Goal: Obtain resource: Download file/media

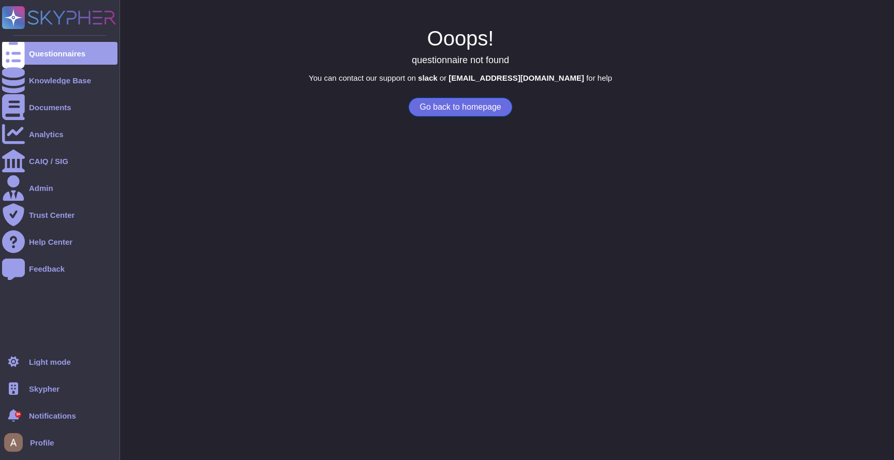
click at [50, 388] on span "Skypher" at bounding box center [44, 389] width 31 height 8
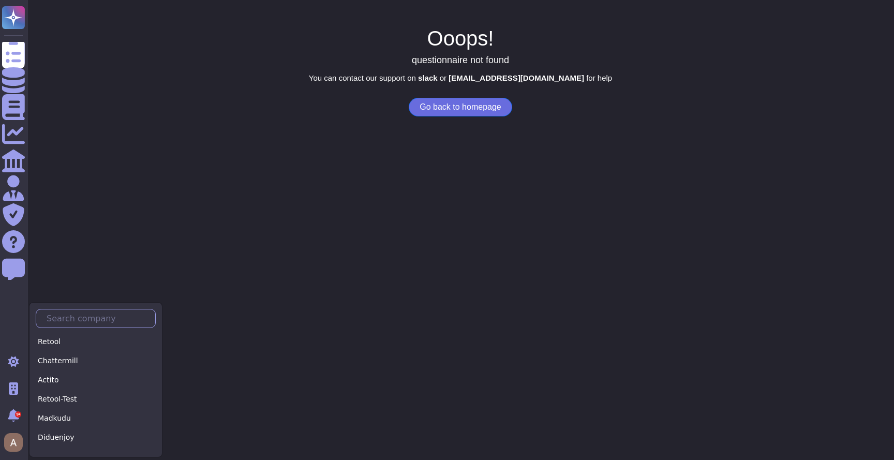
click at [98, 318] on input "text" at bounding box center [98, 318] width 114 height 18
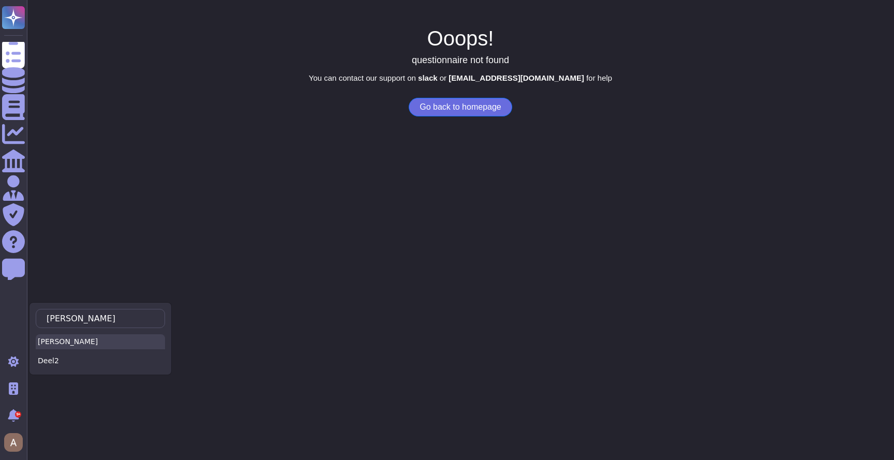
type input "Dee"
click at [132, 341] on div "[PERSON_NAME]" at bounding box center [100, 341] width 129 height 15
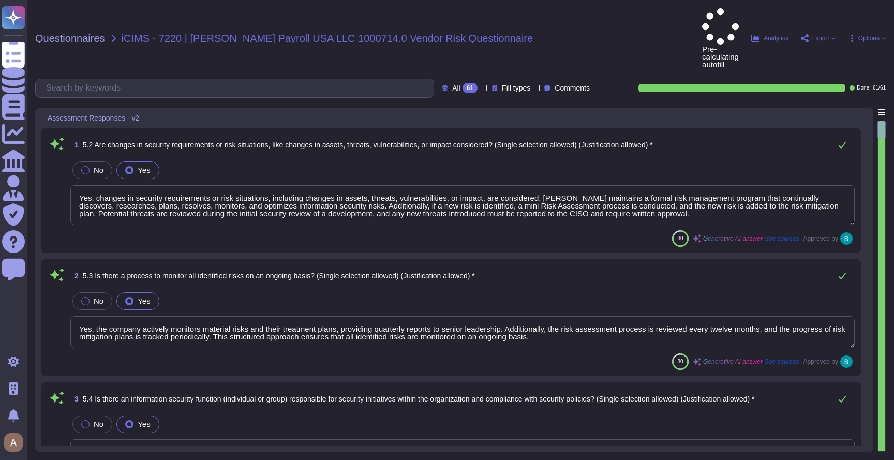
type textarea "Yes, changes in security requirements or risk situations, including changes in …"
type textarea "Yes, the company actively monitors material risks and their treatment plans, pr…"
type textarea "Yes, [PERSON_NAME] has a dedicated security team responsible for information se…"
type textarea "Yes, the organization has defined detailed information security roles and respo…"
type textarea "Yes, [PERSON_NAME] maintains a comprehensive asset inventory that tracks both h…"
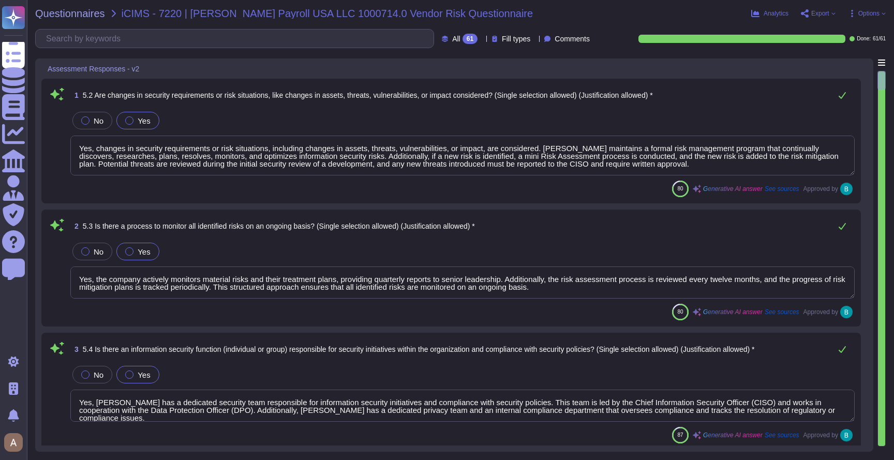
click at [859, 20] on div "Questionnaires iCIMS - 7220 | [PERSON_NAME] Payroll USA LLC 1000714.0 Vendor Ri…" at bounding box center [460, 230] width 867 height 460
click at [858, 15] on span "Options" at bounding box center [868, 13] width 21 height 6
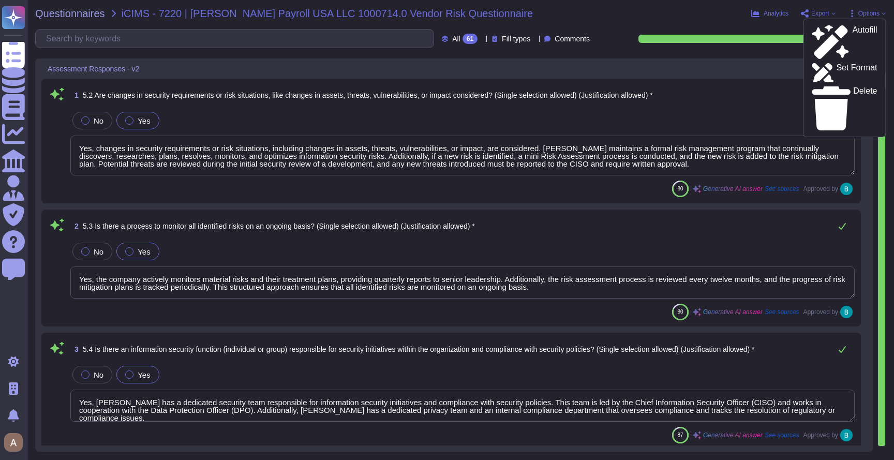
click at [819, 13] on span "Export" at bounding box center [820, 13] width 18 height 6
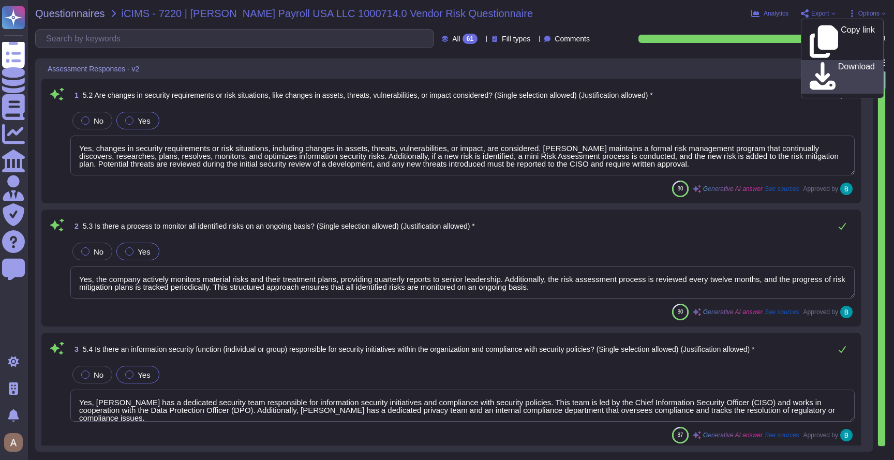
click at [838, 63] on p "Download" at bounding box center [856, 77] width 37 height 29
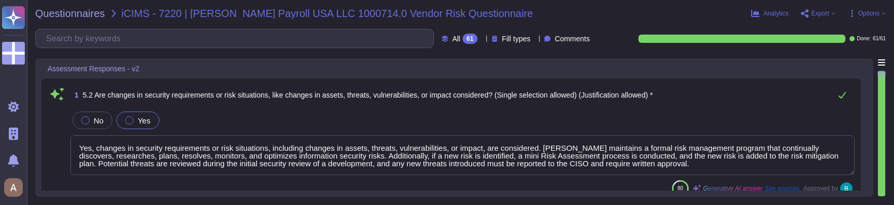
click at [823, 13] on span "Export" at bounding box center [820, 13] width 18 height 6
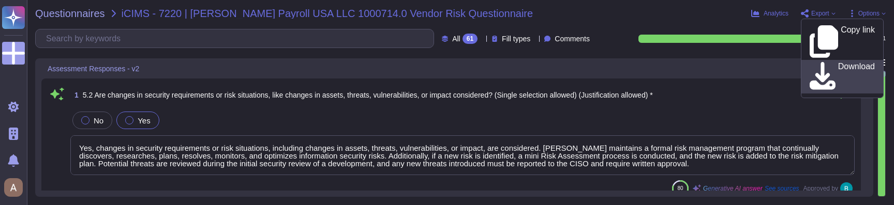
click at [838, 63] on p "Download" at bounding box center [856, 77] width 37 height 29
